Goal: Task Accomplishment & Management: Use online tool/utility

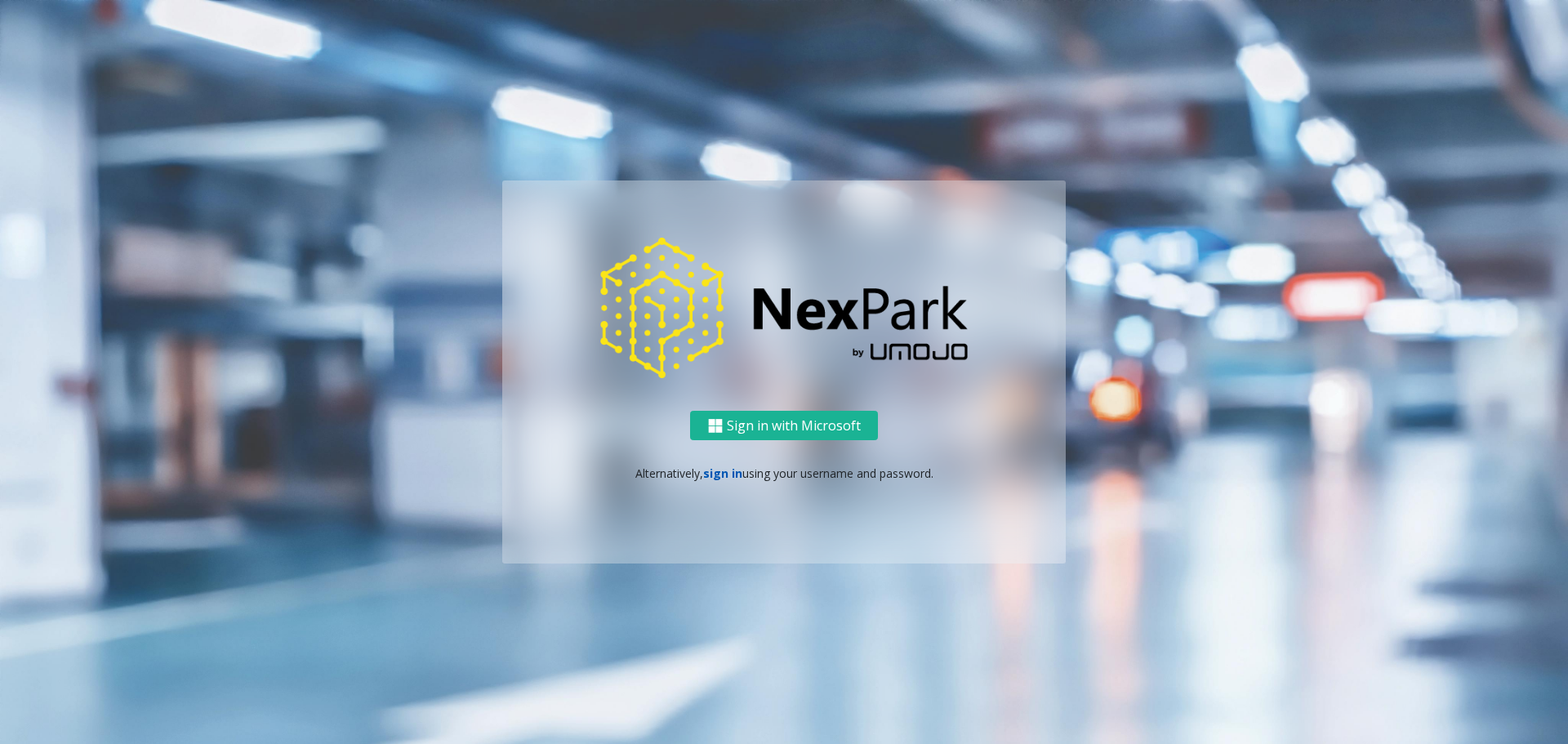
click at [725, 475] on link "sign in" at bounding box center [722, 473] width 39 height 15
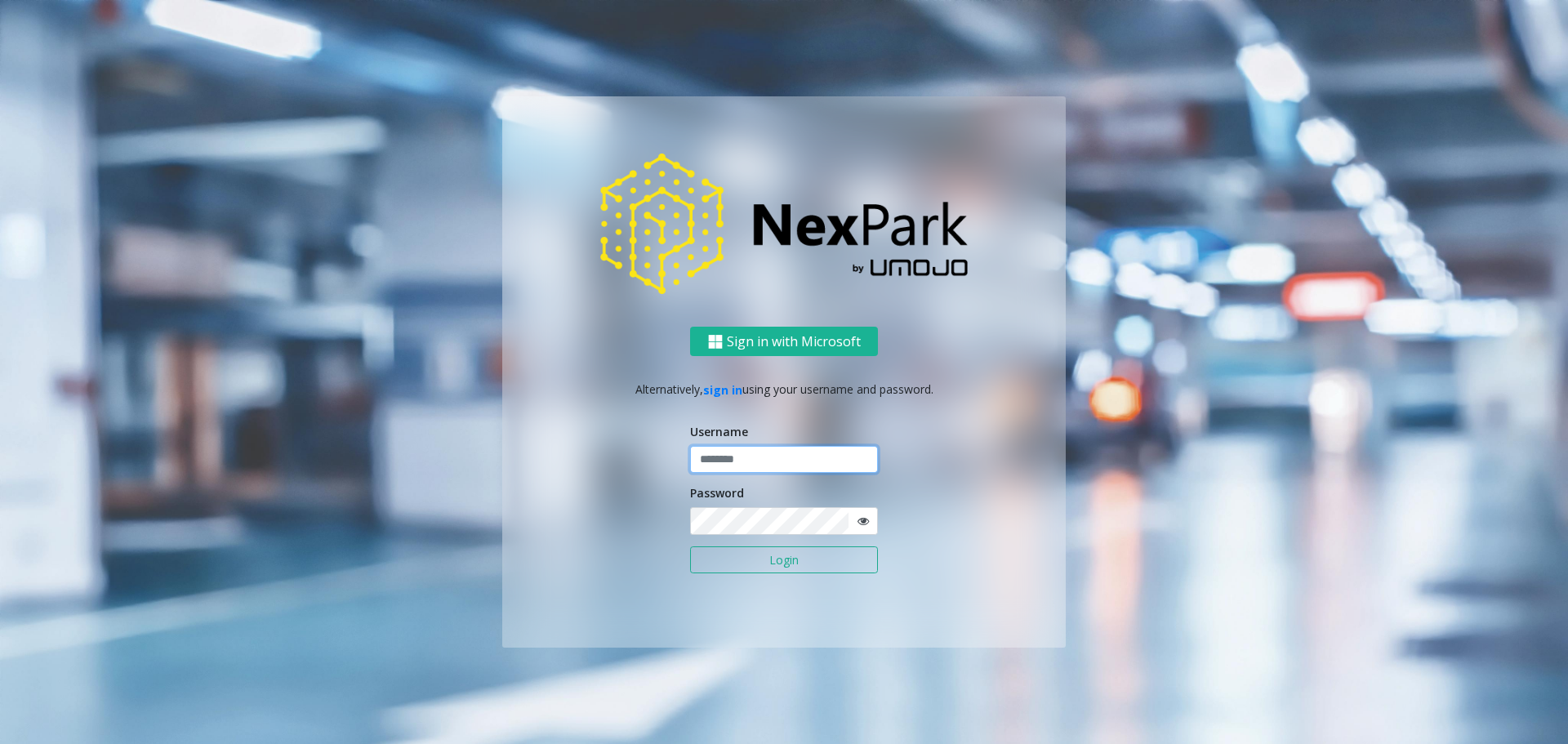
click at [731, 451] on input "text" at bounding box center [783, 459] width 188 height 28
type input "*****"
click at [732, 559] on button "Login" at bounding box center [783, 560] width 188 height 28
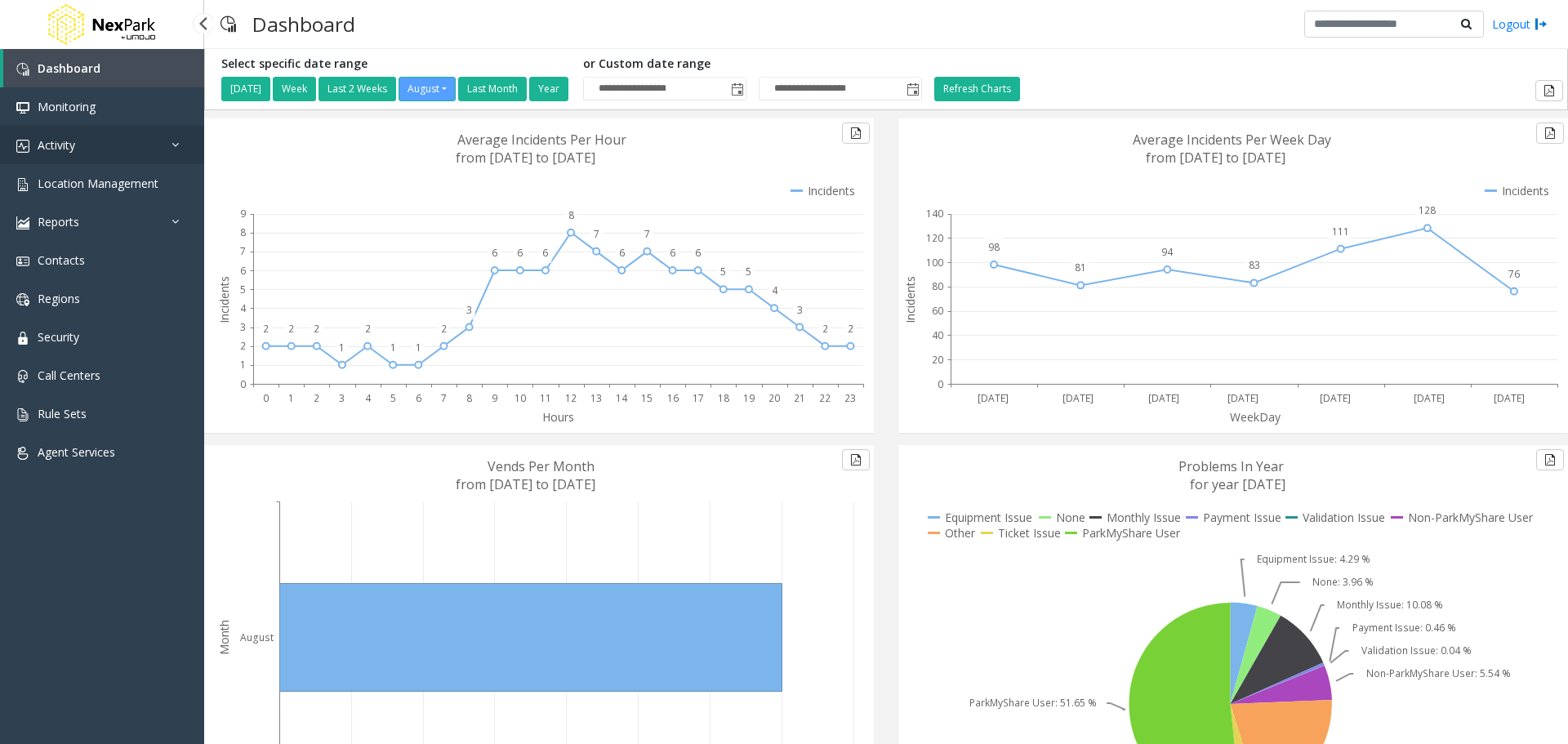
click at [109, 142] on link "Activity" at bounding box center [102, 145] width 204 height 38
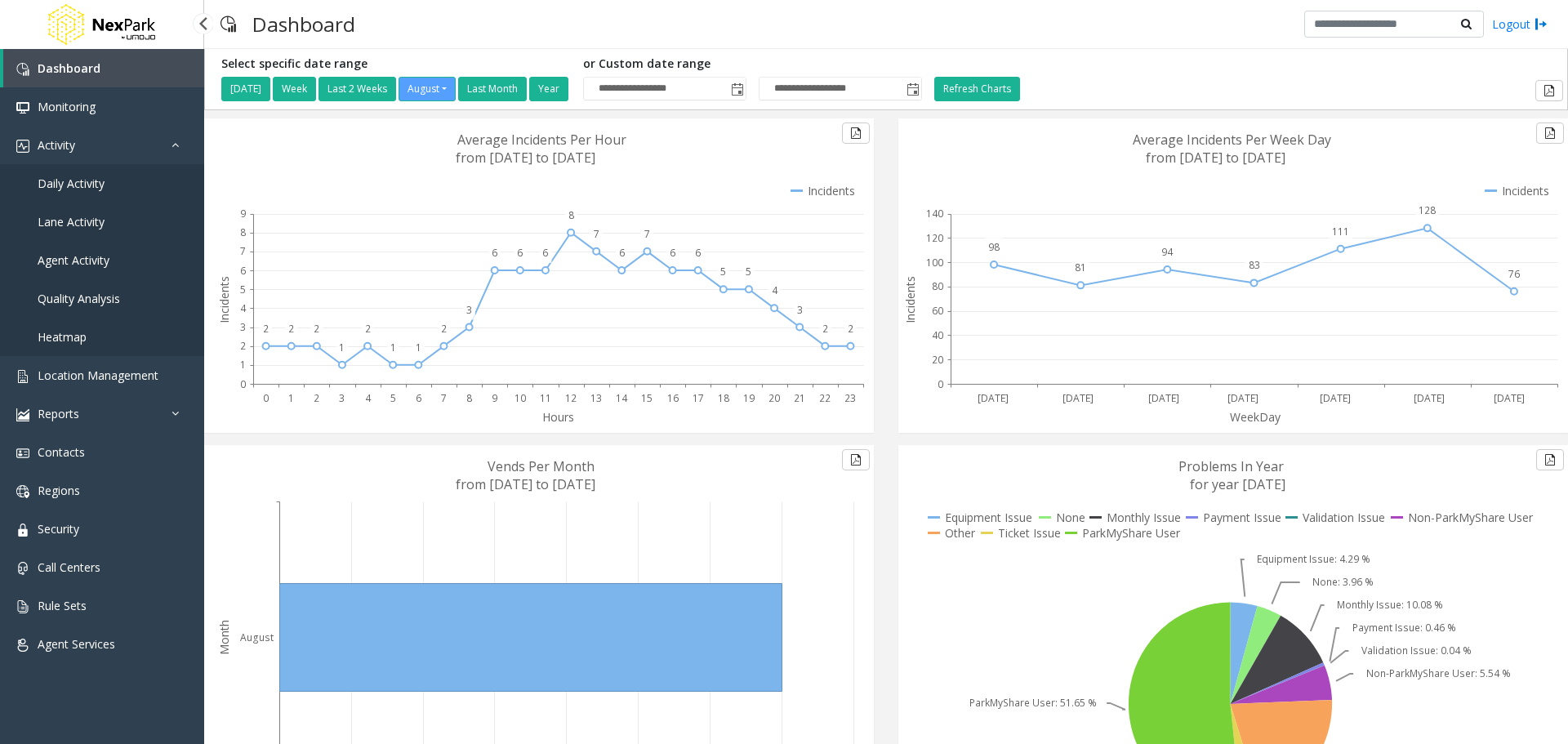
click at [95, 252] on link "Agent Activity" at bounding box center [102, 260] width 204 height 38
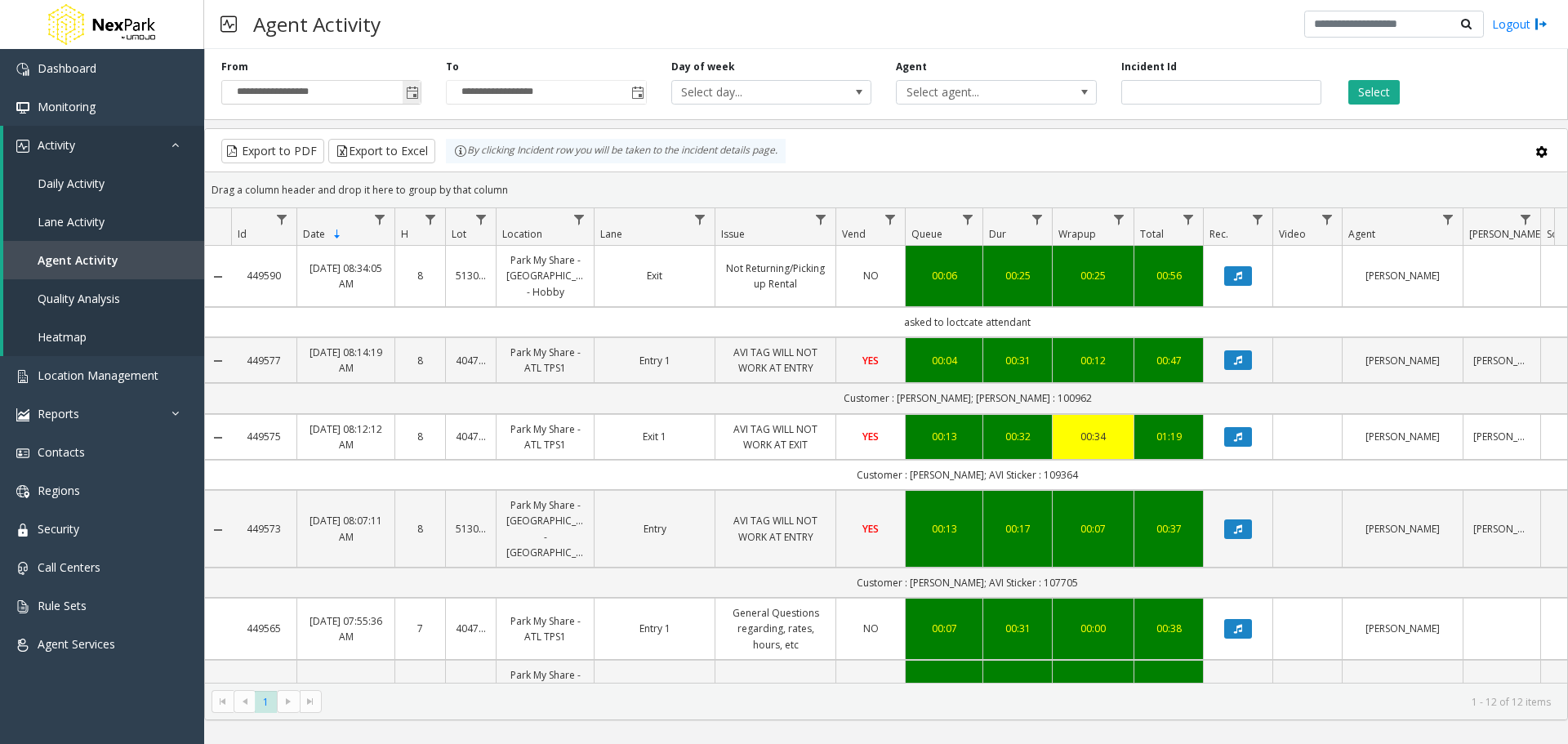
click at [408, 94] on span "Toggle popup" at bounding box center [412, 93] width 13 height 13
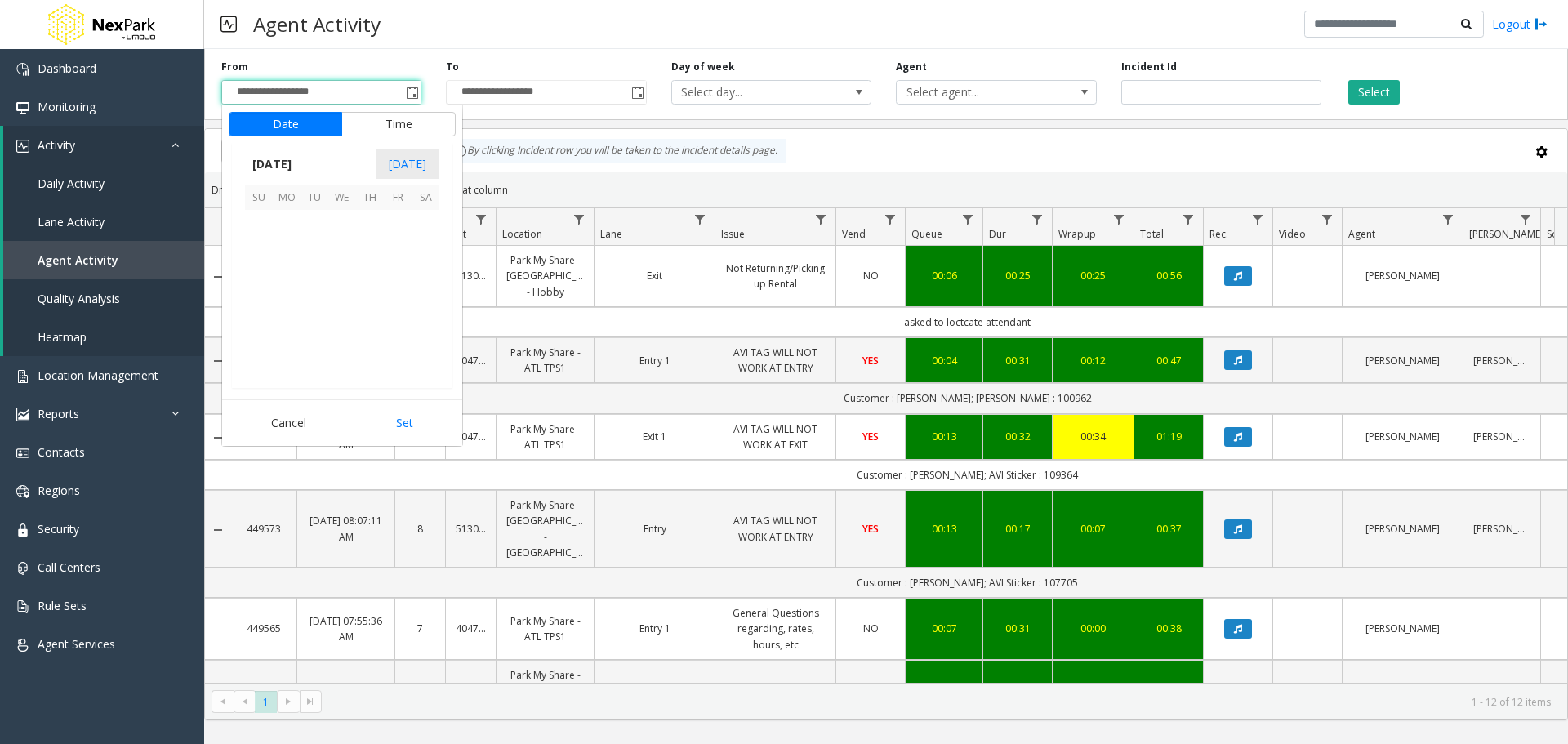
scroll to position [292874, 0]
click at [293, 302] on span "18" at bounding box center [286, 306] width 28 height 28
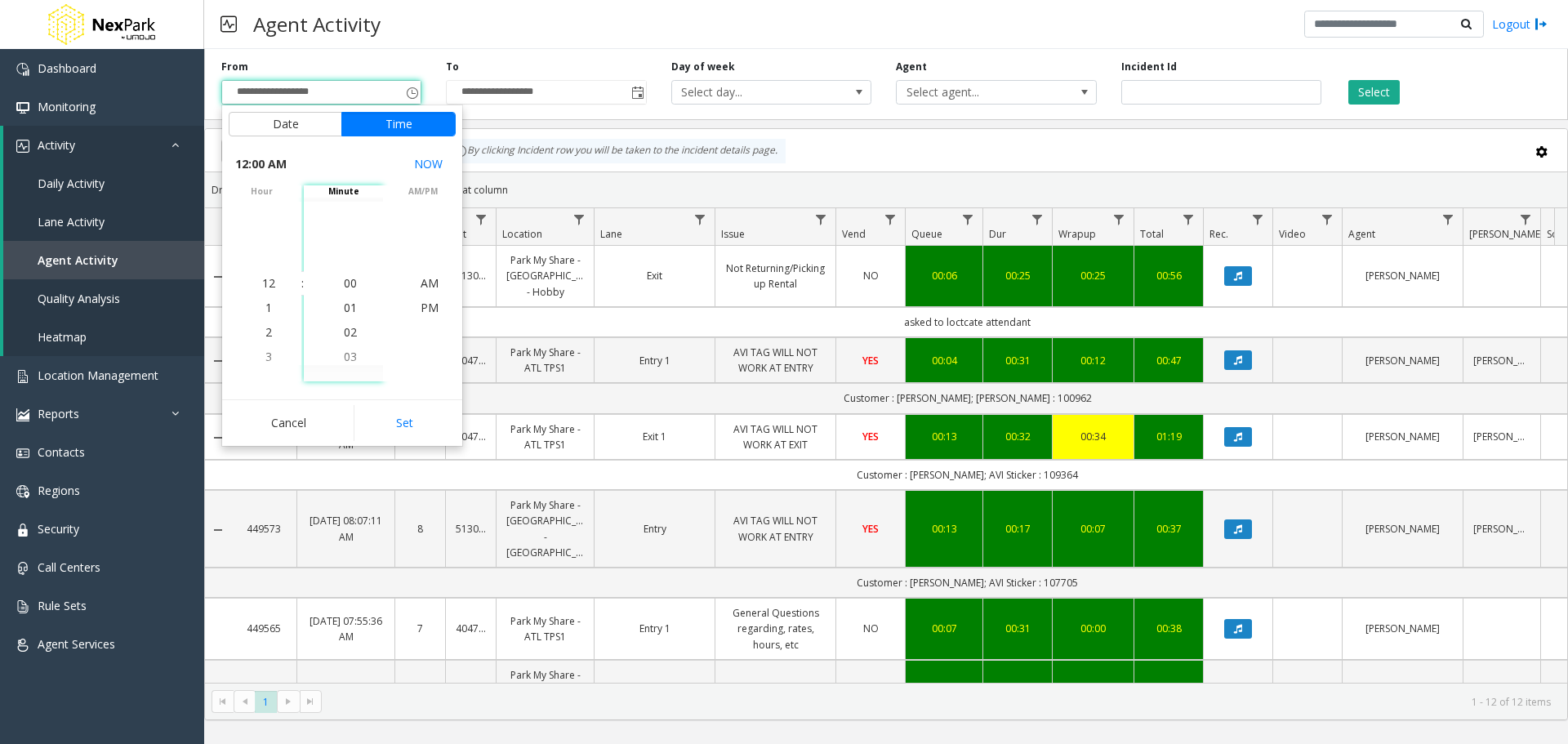
click at [402, 420] on button "Set" at bounding box center [405, 423] width 103 height 36
type input "**********"
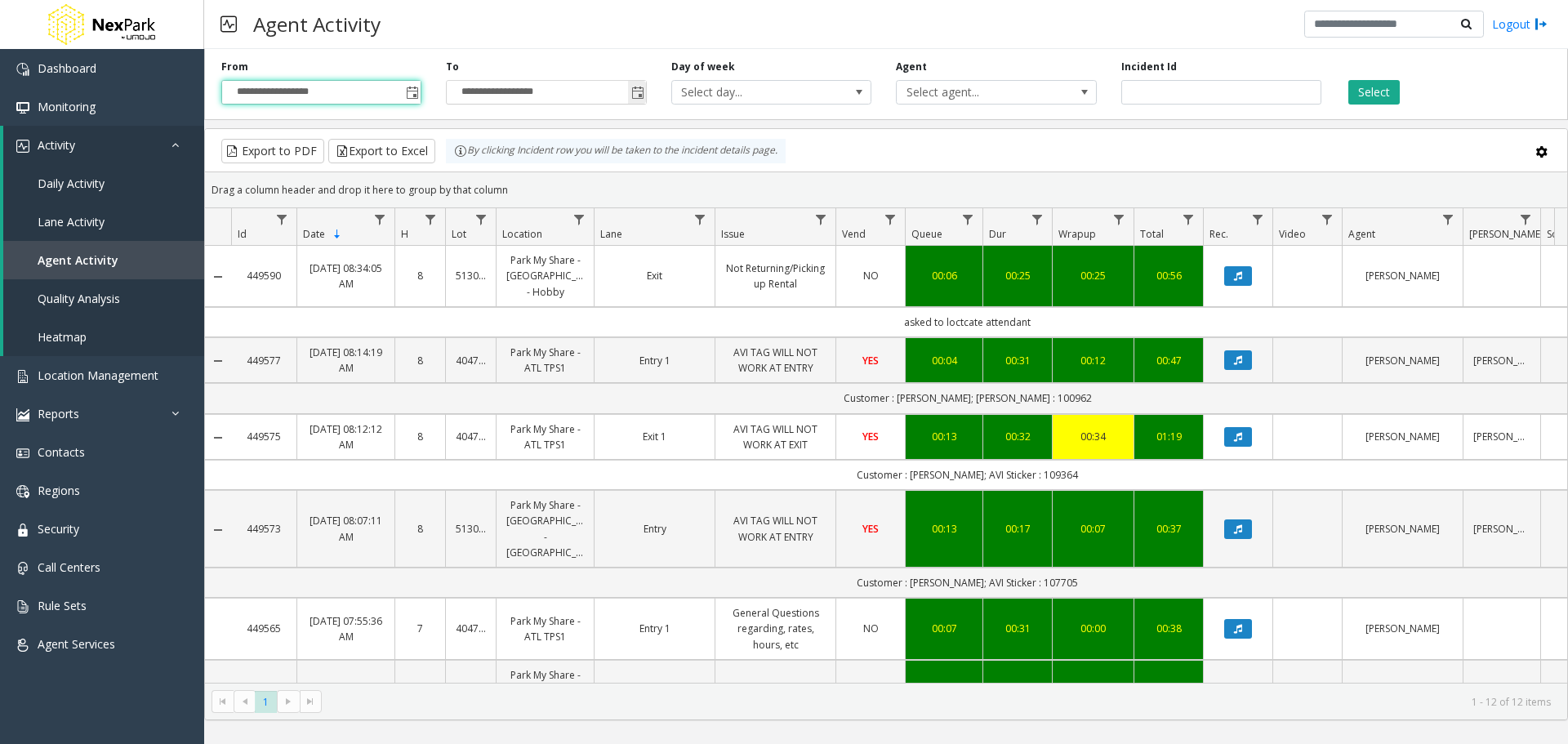
click at [634, 89] on span "Toggle popup" at bounding box center [638, 93] width 13 height 13
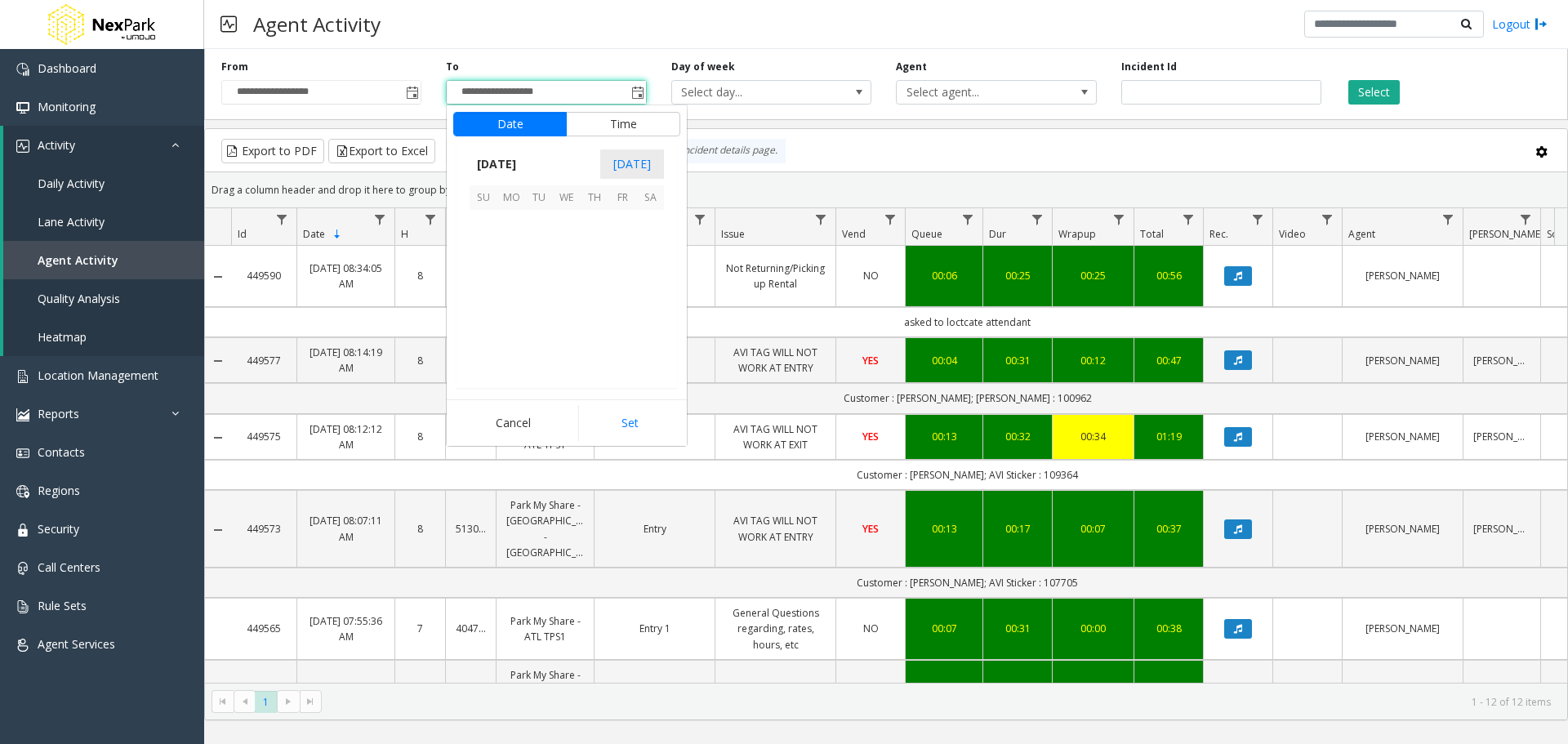
scroll to position [24, 0]
click at [478, 332] on span "24" at bounding box center [483, 334] width 28 height 28
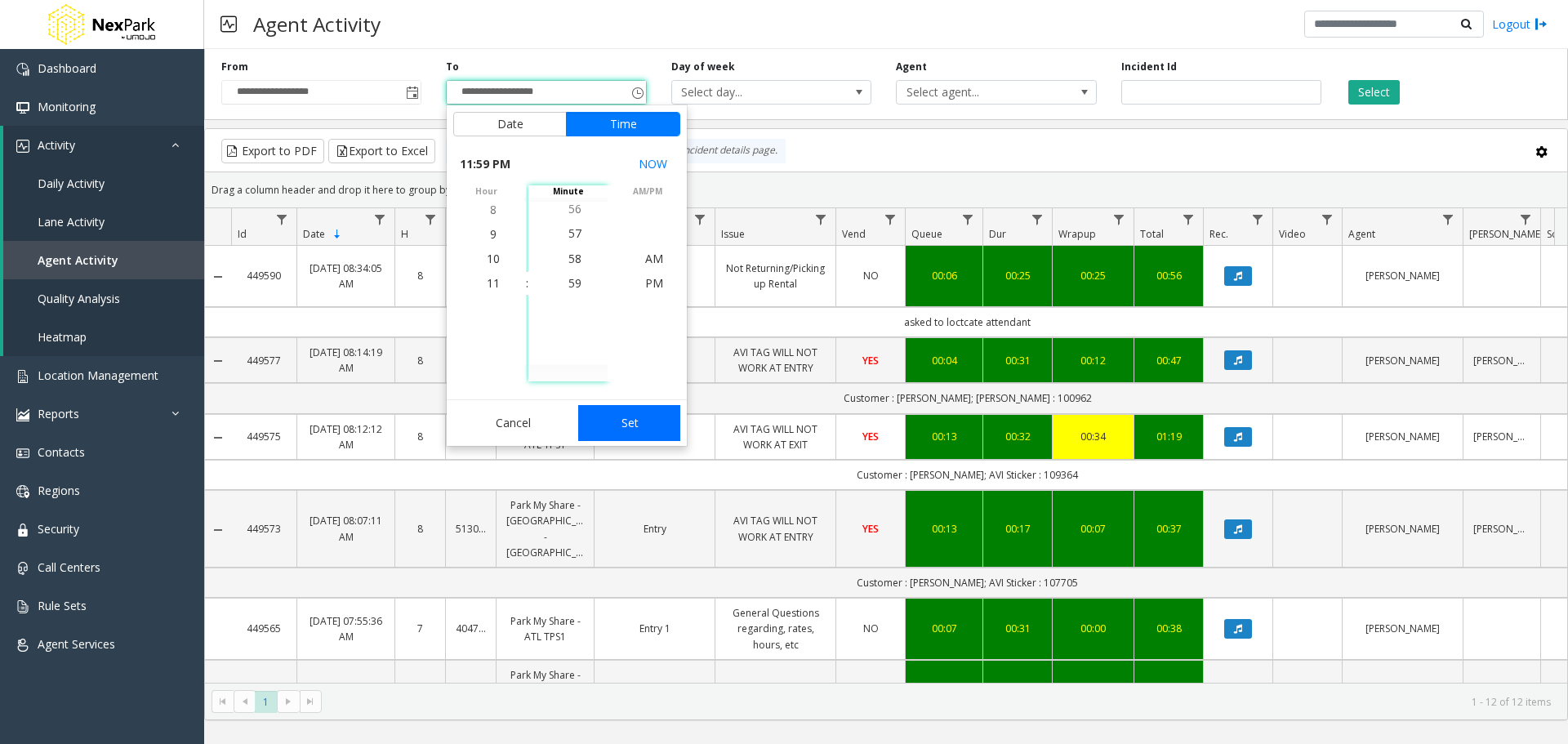
click at [610, 423] on button "Set" at bounding box center [630, 423] width 103 height 36
type input "**********"
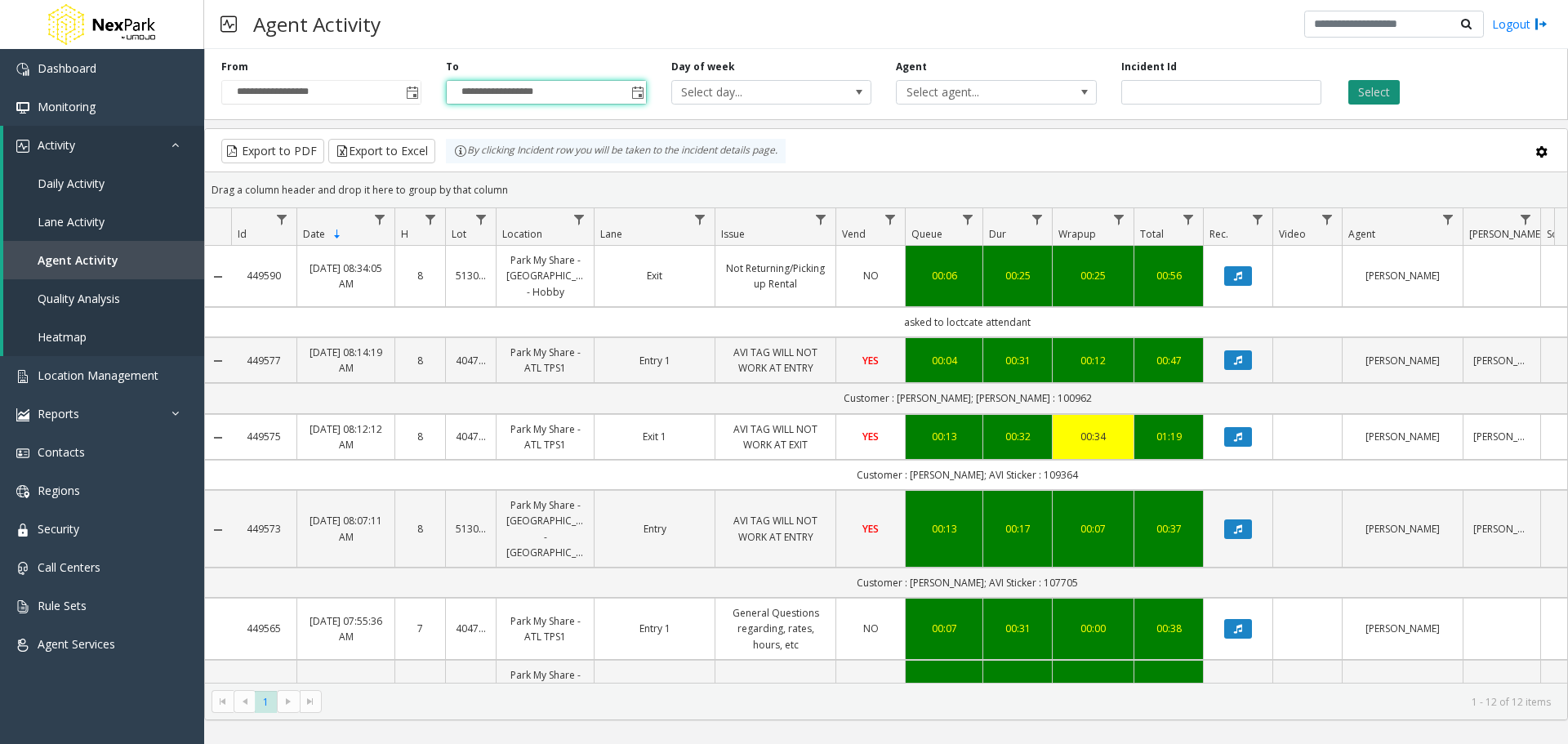
click at [1383, 92] on button "Select" at bounding box center [1374, 92] width 52 height 24
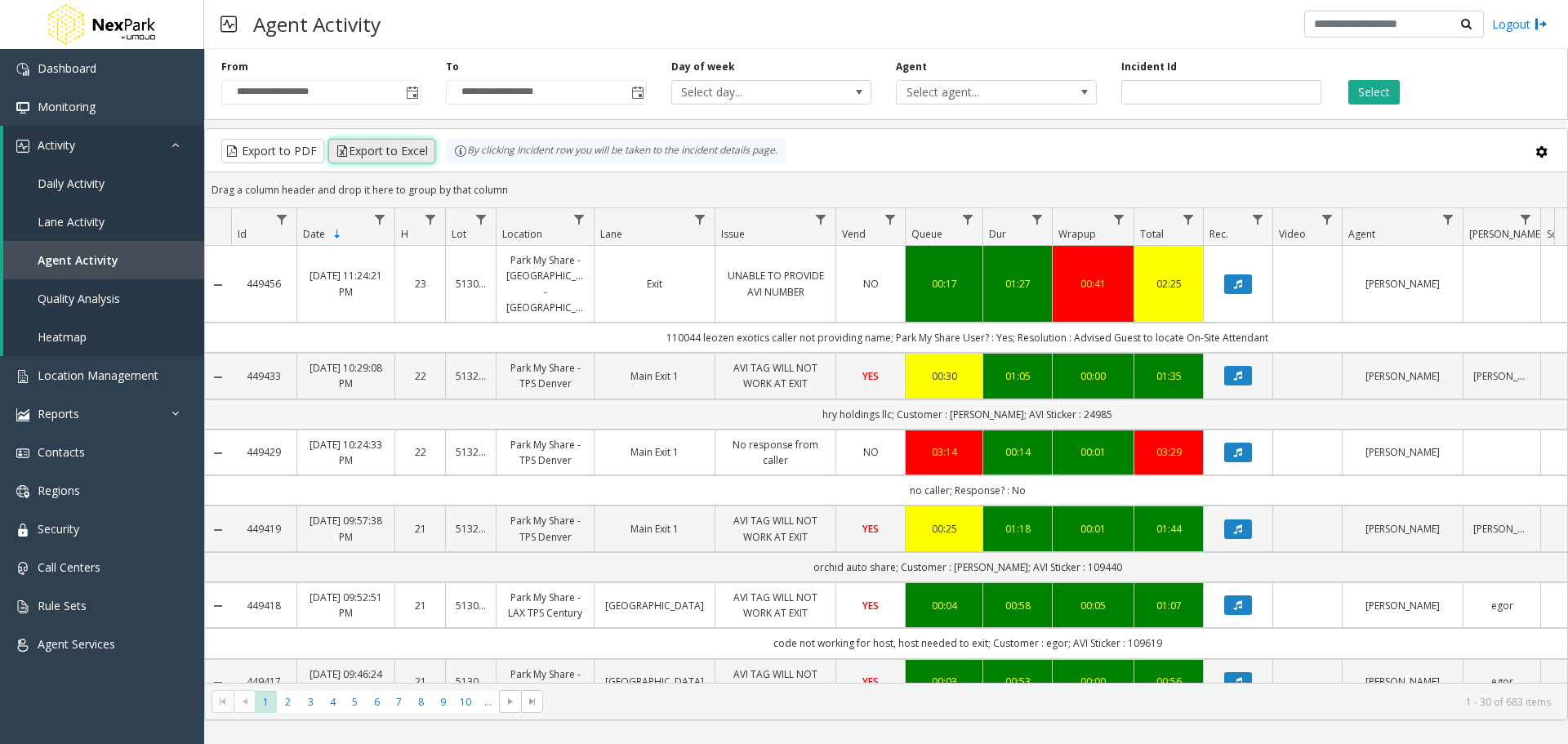
click at [385, 147] on button "Export to Excel" at bounding box center [382, 150] width 107 height 24
